Goal: Task Accomplishment & Management: Manage account settings

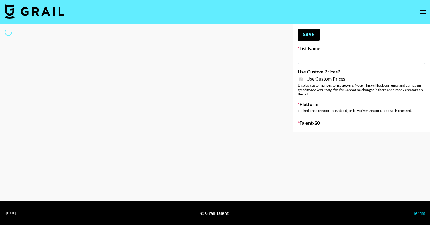
type input "Liquid Brands ([DATE])"
checkbox input "true"
select select "Brand"
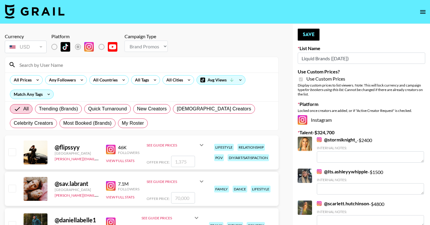
click at [41, 67] on input at bounding box center [145, 65] width 259 height 10
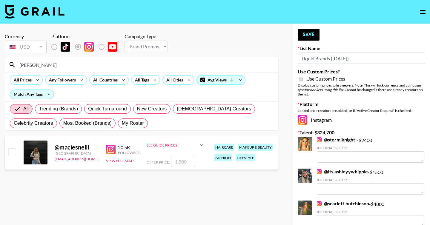
type input "[PERSON_NAME]"
click at [180, 164] on input "number" at bounding box center [183, 161] width 24 height 11
checkbox input "true"
click at [313, 36] on button "Save" at bounding box center [309, 35] width 22 height 12
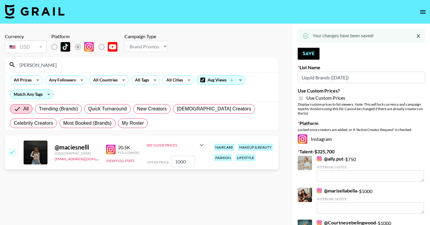
click at [181, 161] on input "1000" at bounding box center [183, 161] width 24 height 11
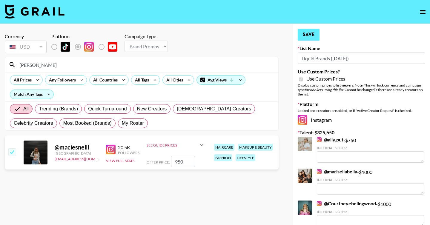
type input "950"
click at [301, 34] on button "Save" at bounding box center [309, 35] width 22 height 12
